Goal: Transaction & Acquisition: Obtain resource

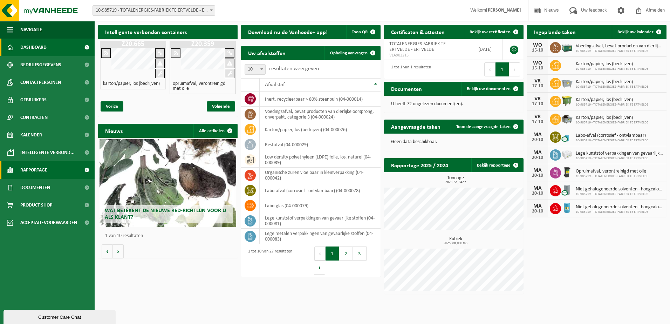
click at [33, 172] on span "Rapportage" at bounding box center [33, 170] width 27 height 18
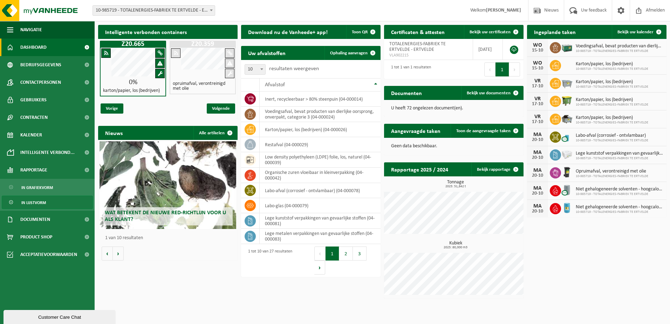
click at [35, 202] on span "In lijstvorm" at bounding box center [33, 202] width 25 height 13
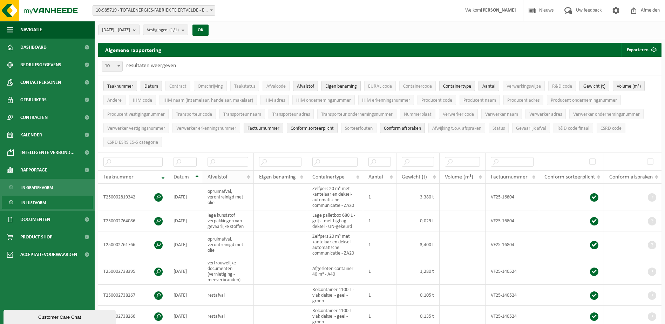
click at [249, 174] on th "Afvalstof" at bounding box center [228, 176] width 52 height 13
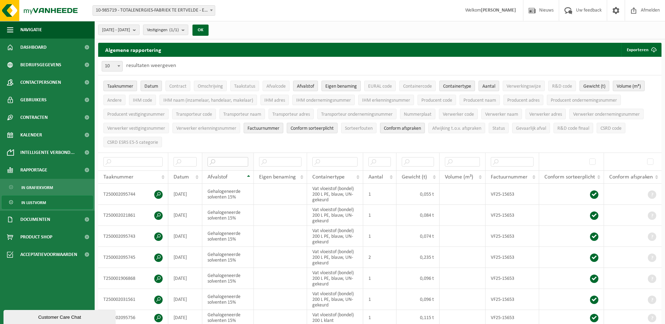
click at [217, 157] on input "text" at bounding box center [228, 161] width 41 height 9
click at [233, 160] on input "text" at bounding box center [228, 161] width 41 height 9
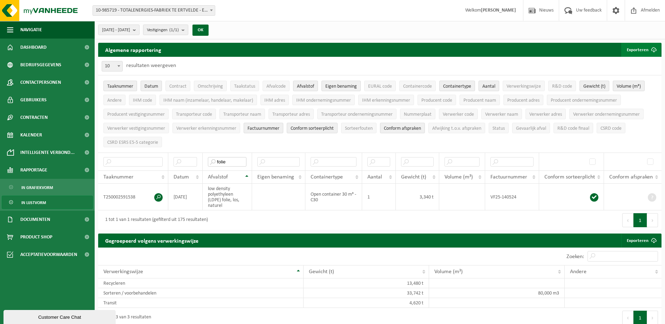
type input "folie"
click at [635, 49] on button "Exporteren" at bounding box center [641, 50] width 40 height 14
click at [636, 63] on link "Enkel mijn selectie" at bounding box center [628, 64] width 63 height 14
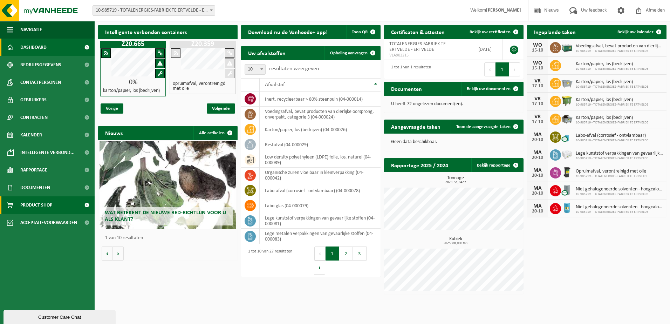
click at [35, 207] on span "Product Shop" at bounding box center [36, 205] width 32 height 18
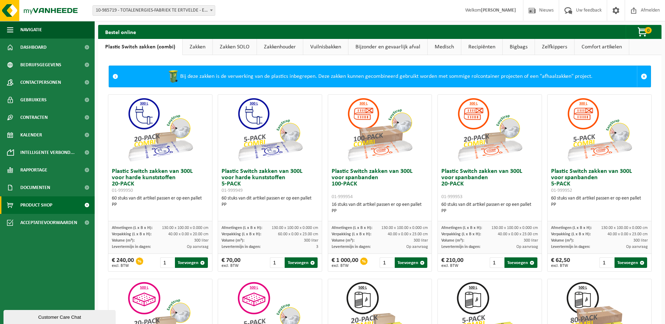
click at [325, 48] on link "Vuilnisbakken" at bounding box center [325, 47] width 45 height 16
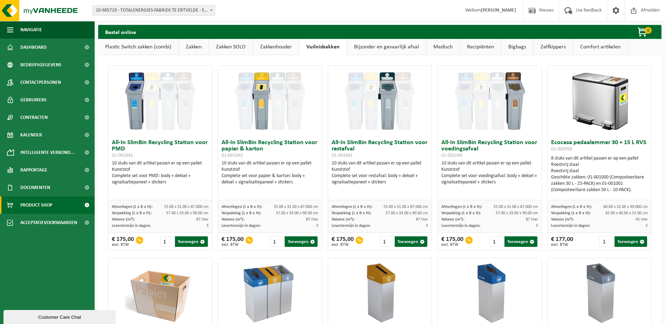
click at [473, 47] on link "Recipiënten" at bounding box center [480, 47] width 41 height 16
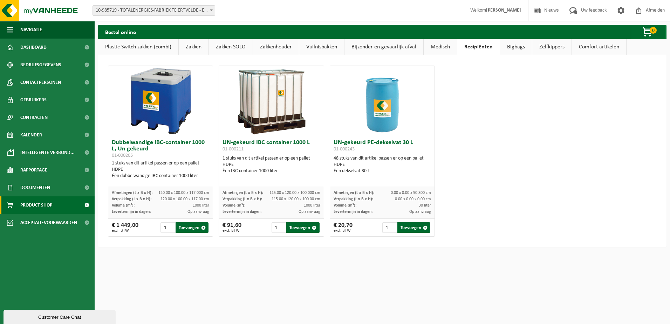
click at [512, 47] on link "Bigbags" at bounding box center [516, 47] width 32 height 16
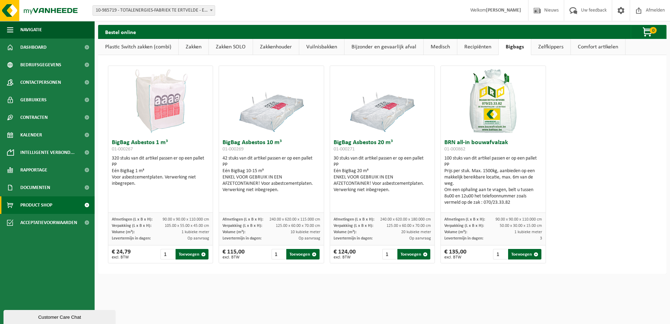
click at [556, 45] on link "Zelfkippers" at bounding box center [551, 47] width 39 height 16
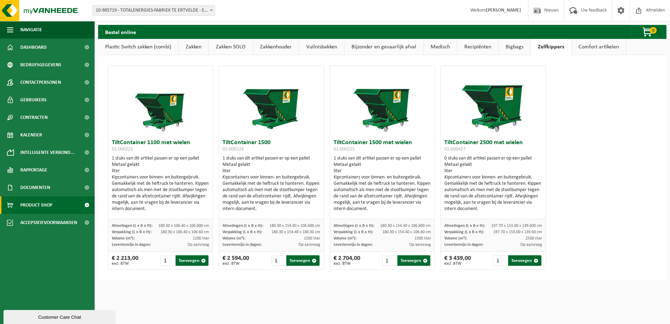
click at [591, 50] on link "Comfort artikelen" at bounding box center [599, 47] width 54 height 16
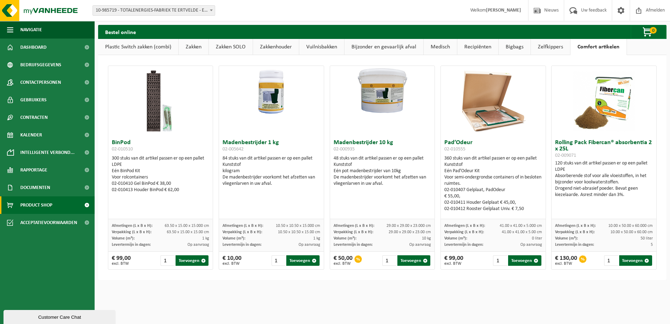
click at [383, 47] on link "Bijzonder en gevaarlijk afval" at bounding box center [384, 47] width 79 height 16
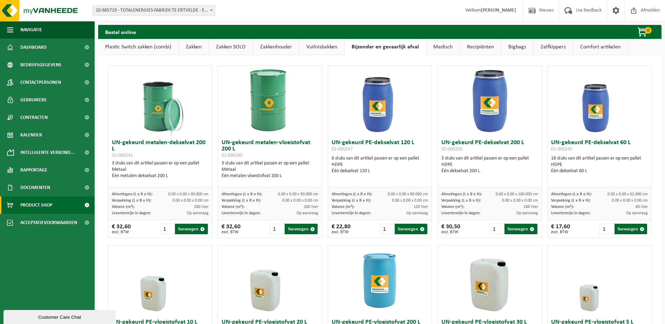
click at [320, 46] on link "Vuilnisbakken" at bounding box center [321, 47] width 45 height 16
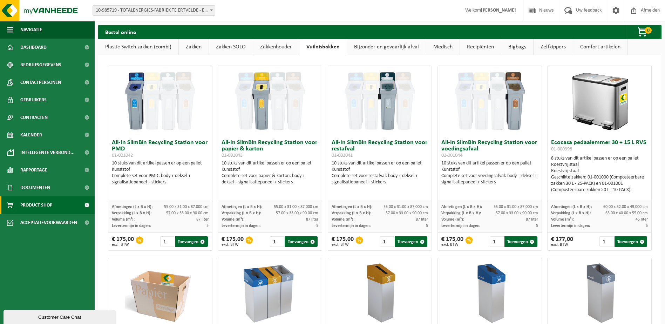
click at [149, 47] on link "Plastic Switch zakken (combi)" at bounding box center [138, 47] width 80 height 16
